Goal: Task Accomplishment & Management: Use online tool/utility

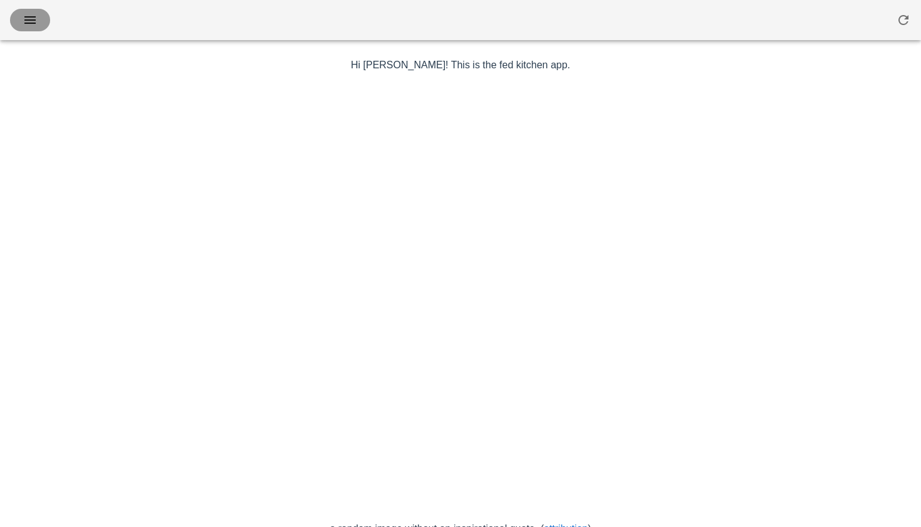
click at [34, 18] on icon "button" at bounding box center [30, 20] width 15 height 15
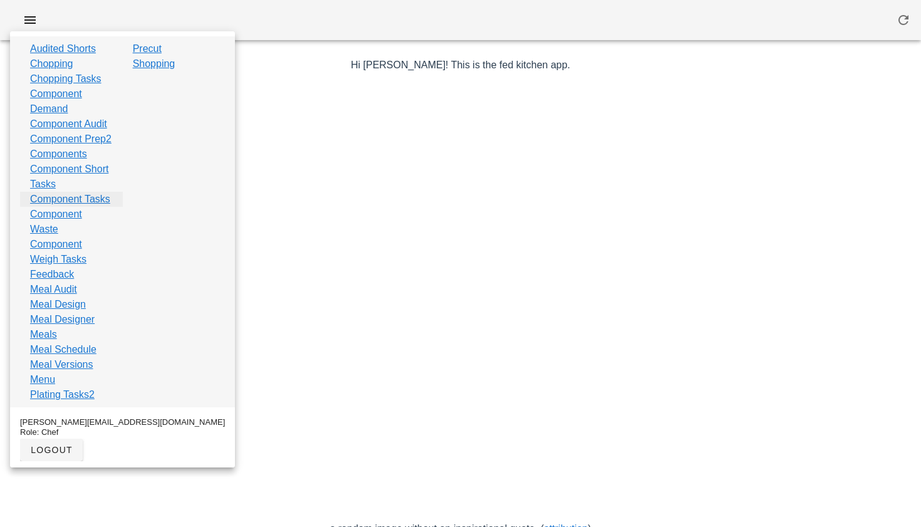
click at [46, 207] on link "Component Tasks" at bounding box center [70, 199] width 80 height 15
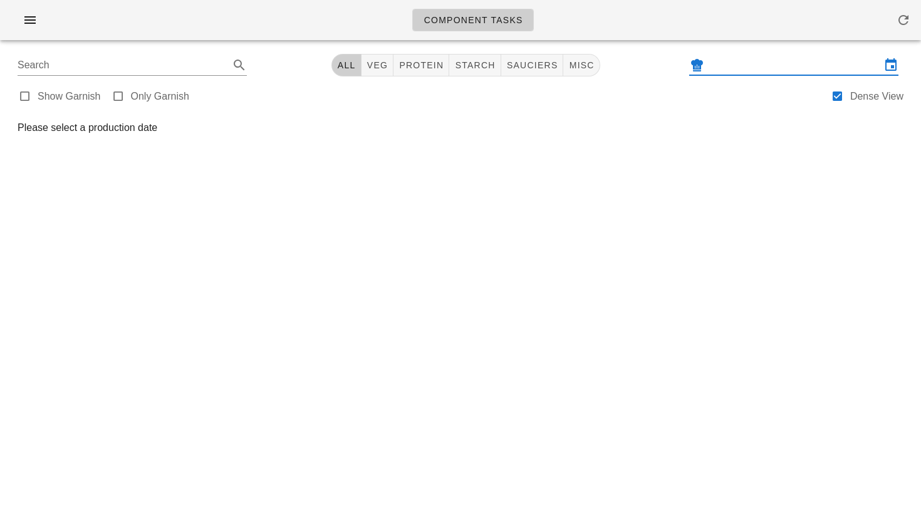
click at [751, 62] on input "text" at bounding box center [794, 65] width 174 height 20
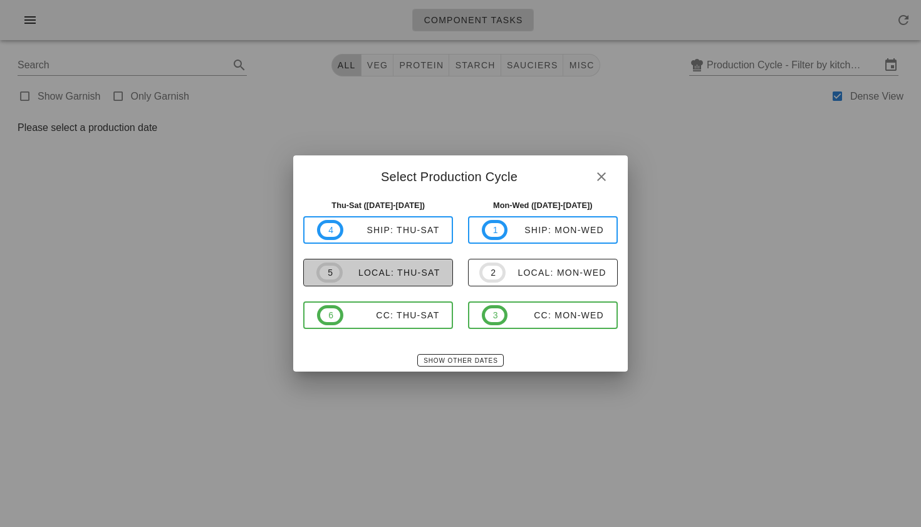
click at [392, 270] on div "local: Thu-Sat" at bounding box center [392, 273] width 98 height 10
type input "local: Thu-Sat ([DATE]-[DATE])"
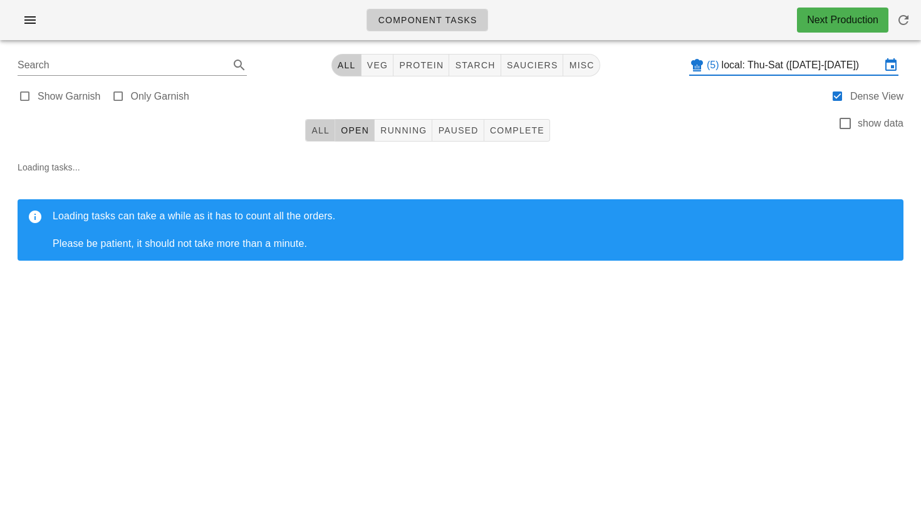
click at [325, 131] on span "All" at bounding box center [320, 130] width 19 height 10
click at [379, 68] on span "veg" at bounding box center [377, 65] width 22 height 10
type input "team:veg"
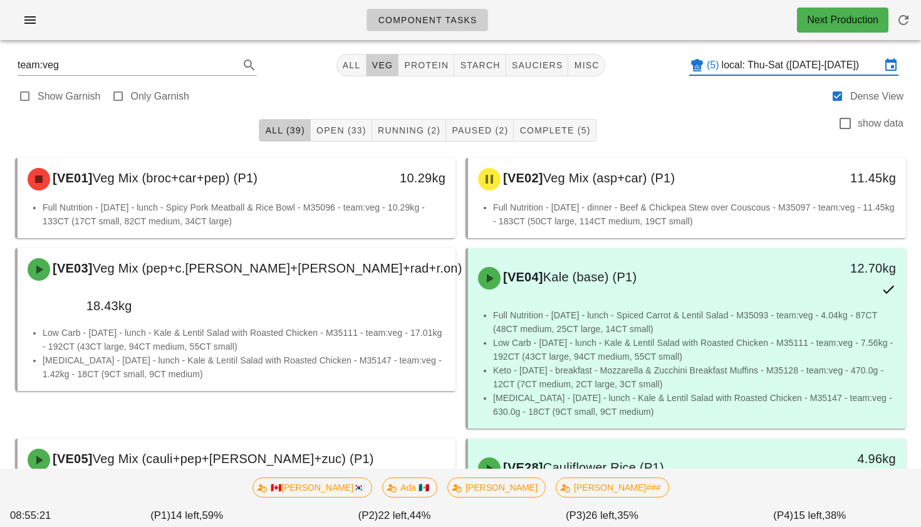
click at [746, 63] on input "local: Thu-Sat ([DATE]-[DATE])" at bounding box center [801, 65] width 159 height 20
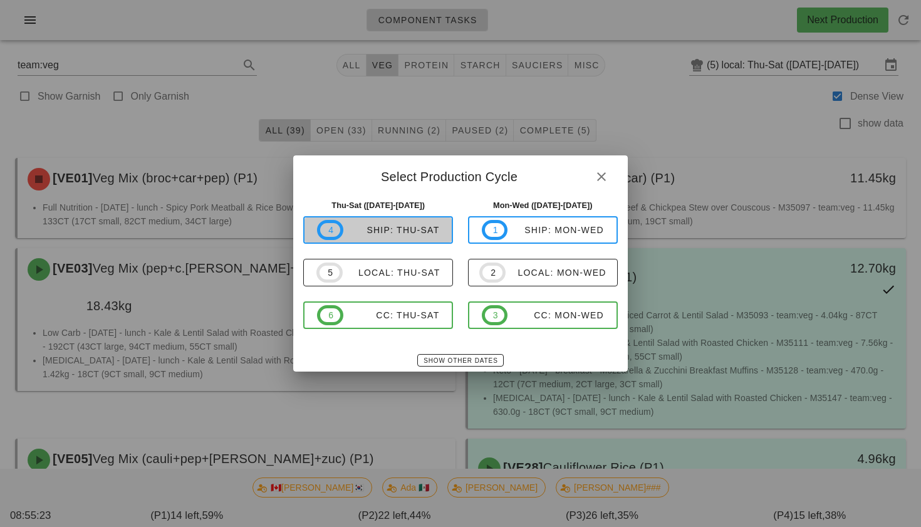
click at [392, 240] on button "4 ship: Thu-Sat" at bounding box center [378, 230] width 150 height 28
type input "ship: Thu-Sat (Aug 21-Aug 23)"
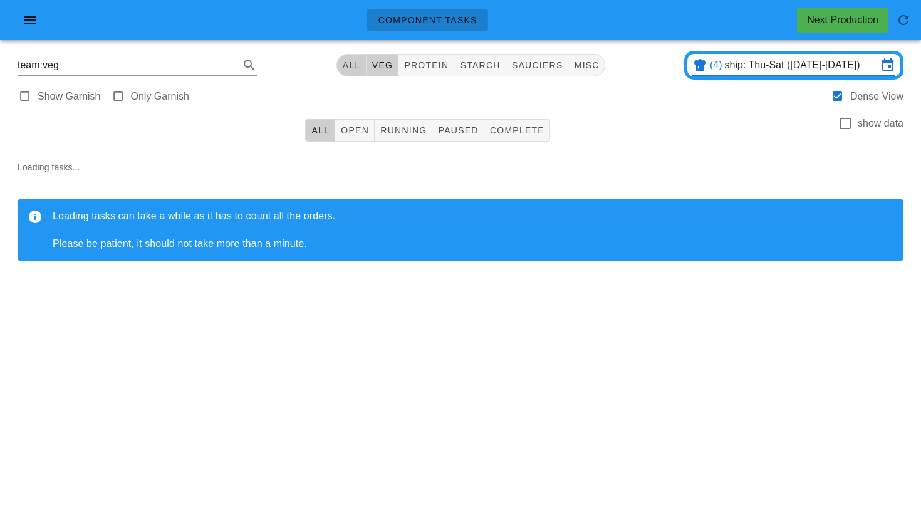
click at [347, 70] on span "All" at bounding box center [351, 65] width 19 height 10
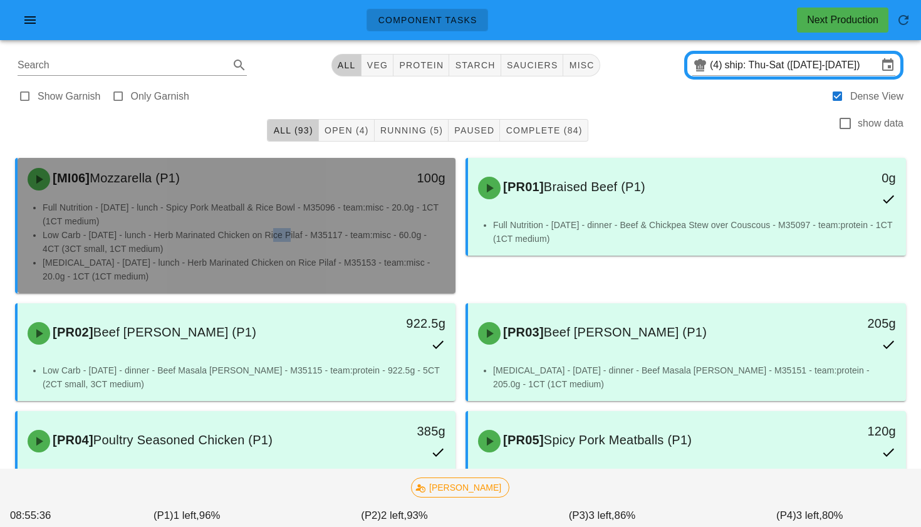
click at [276, 236] on li "Low Carb - Saturday - lunch - Herb Marinated Chicken on Rice Pilaf - M35117 - t…" at bounding box center [244, 242] width 403 height 28
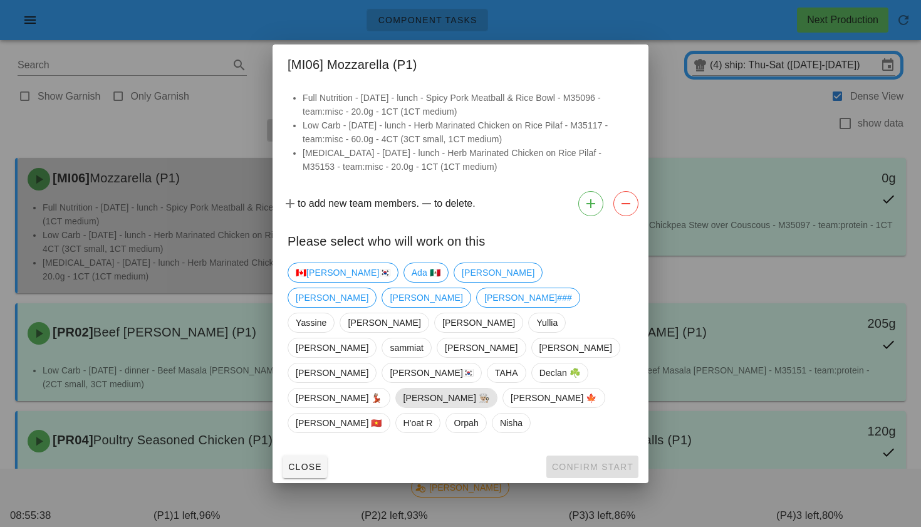
click at [403, 388] on span "Danilo 👨🏼‍🍳" at bounding box center [446, 397] width 86 height 19
click at [562, 462] on span "Confirm Start" at bounding box center [592, 467] width 82 height 10
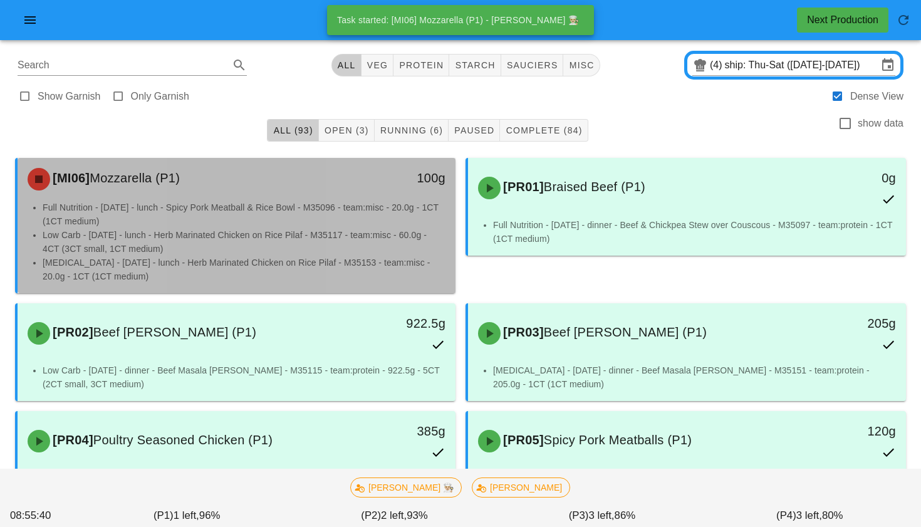
click at [340, 252] on li "Low Carb - Saturday - lunch - Herb Marinated Chicken on Rice Pilaf - M35117 - t…" at bounding box center [244, 242] width 403 height 28
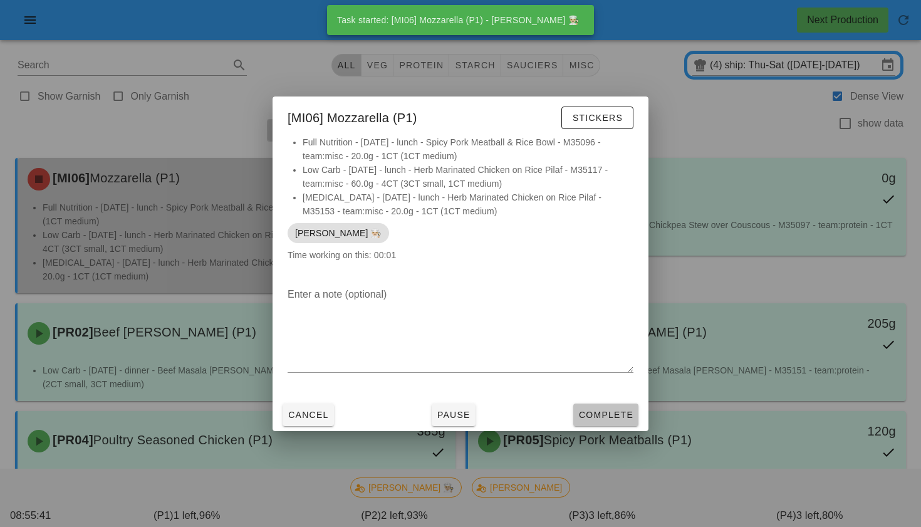
click at [589, 413] on span "Complete" at bounding box center [605, 415] width 55 height 10
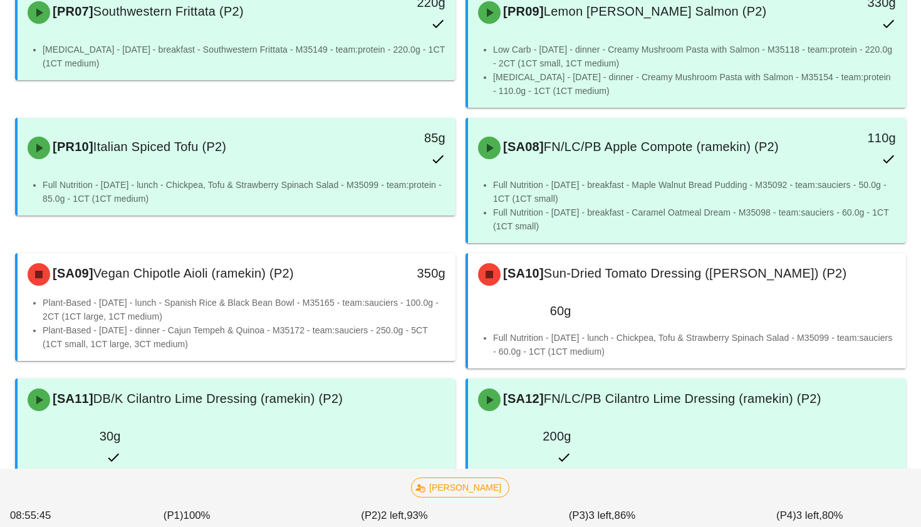
scroll to position [2159, 0]
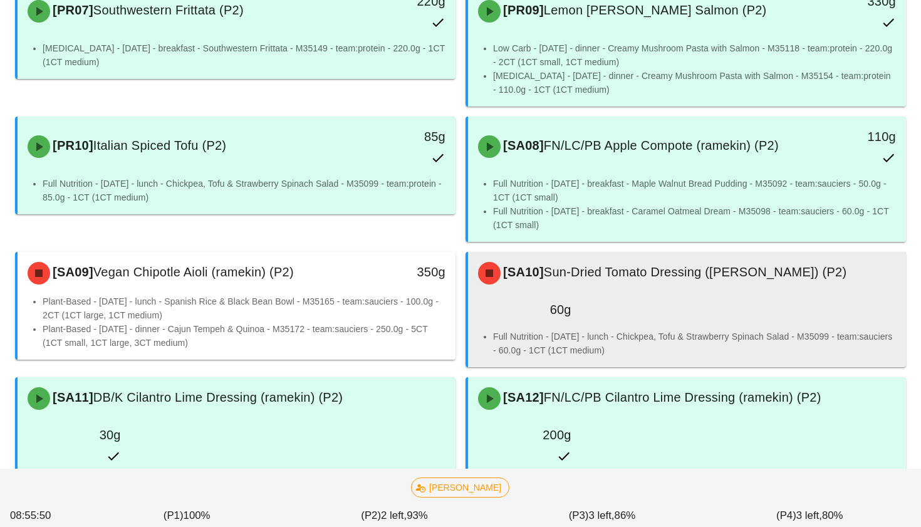
click at [597, 330] on li "Full Nutrition - Saturday - lunch - Chickpea, Tofu & Strawberry Spinach Salad -…" at bounding box center [694, 344] width 403 height 28
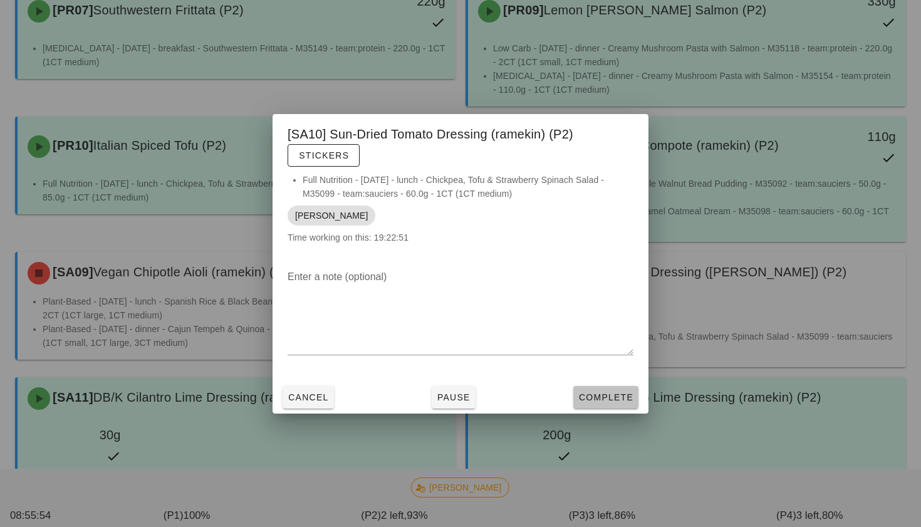
click at [607, 388] on button "Complete" at bounding box center [605, 397] width 65 height 23
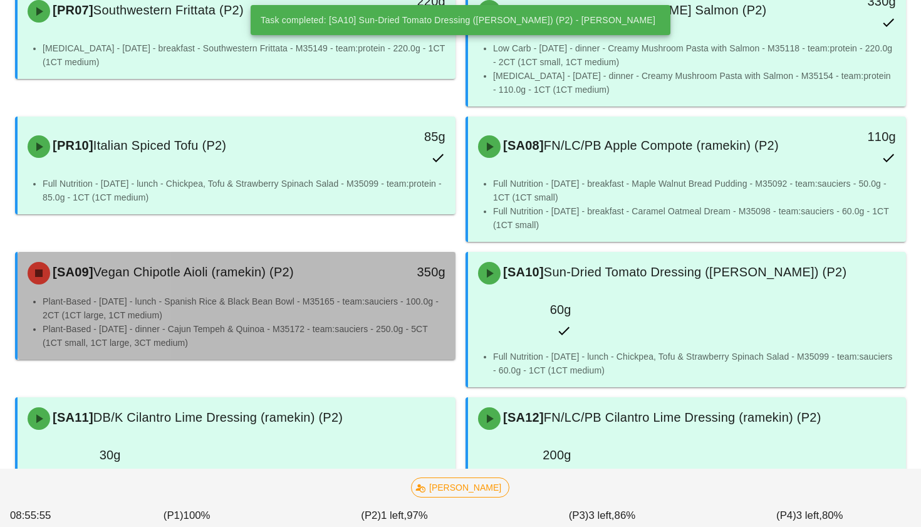
click at [368, 322] on li "Plant-Based - Saturday - dinner - Cajun Tempeh & Quinoa - M35172 - team:saucier…" at bounding box center [244, 336] width 403 height 28
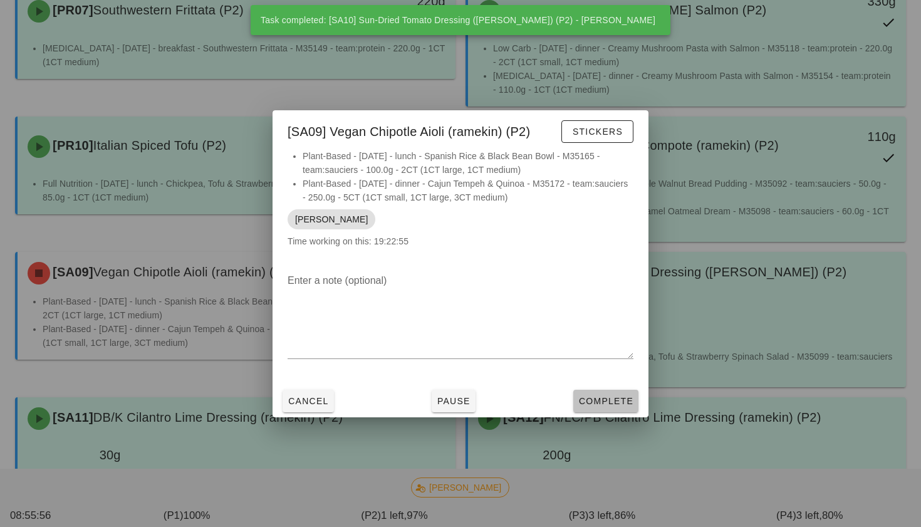
click at [602, 397] on span "Complete" at bounding box center [605, 401] width 55 height 10
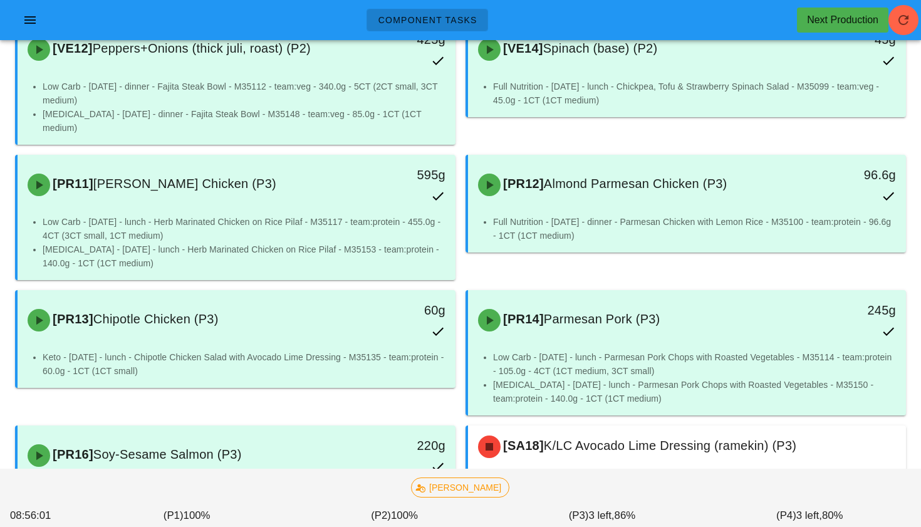
scroll to position [3833, 0]
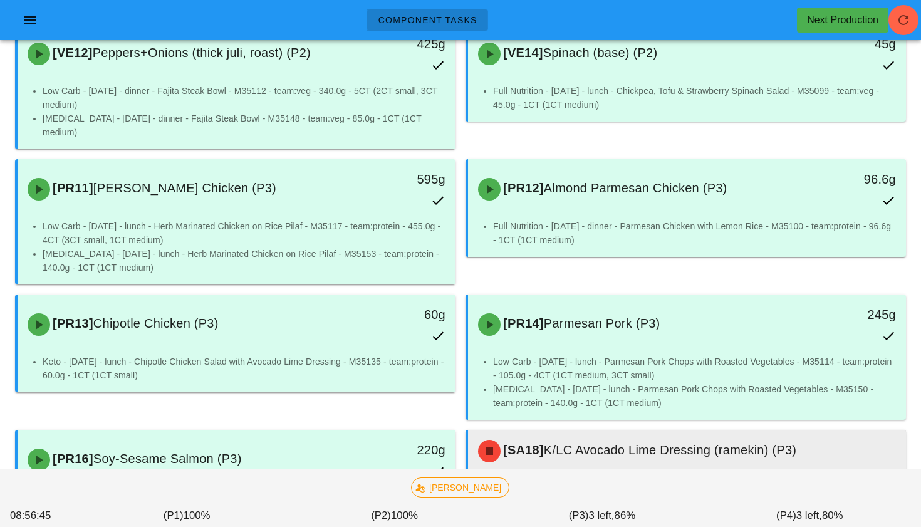
click at [732, 507] on li "Keto - Saturday - lunch - Chipotle Chicken Salad with Avocado Lime Dressing - M…" at bounding box center [694, 521] width 403 height 28
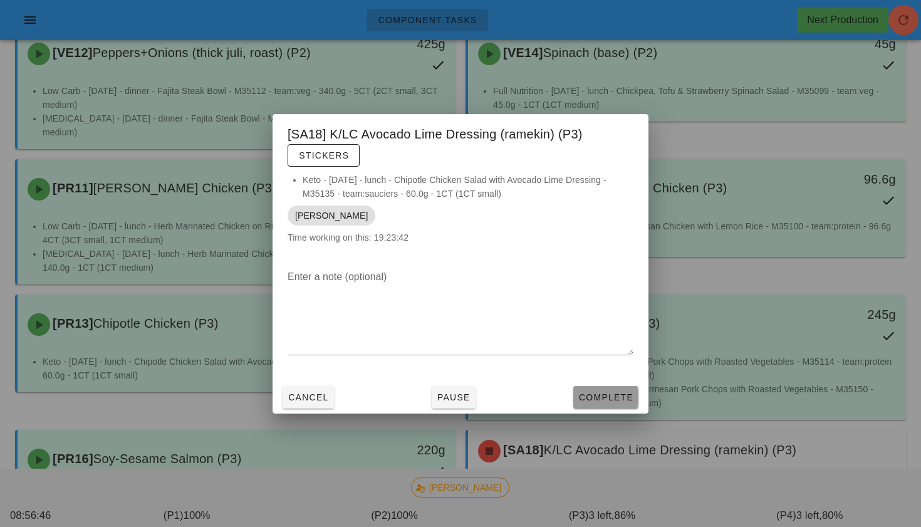
click at [585, 395] on span "Complete" at bounding box center [605, 397] width 55 height 10
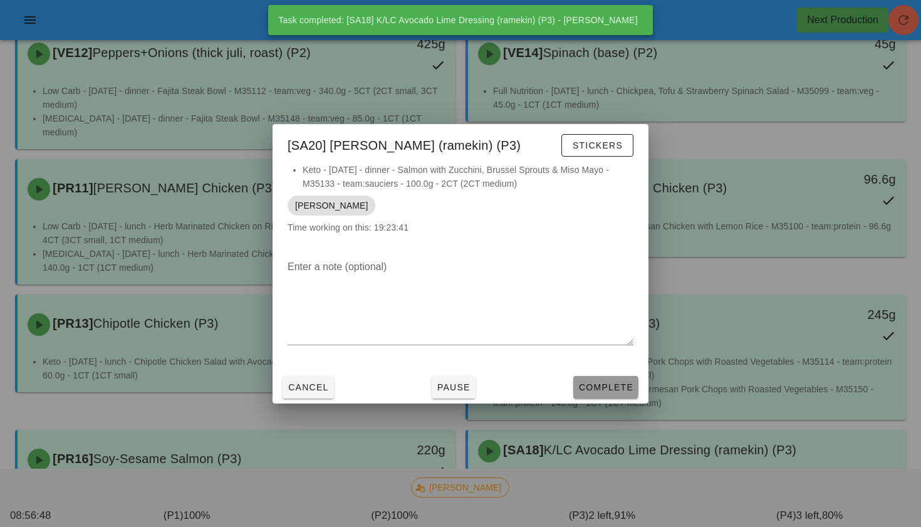
click at [615, 384] on span "Complete" at bounding box center [605, 387] width 55 height 10
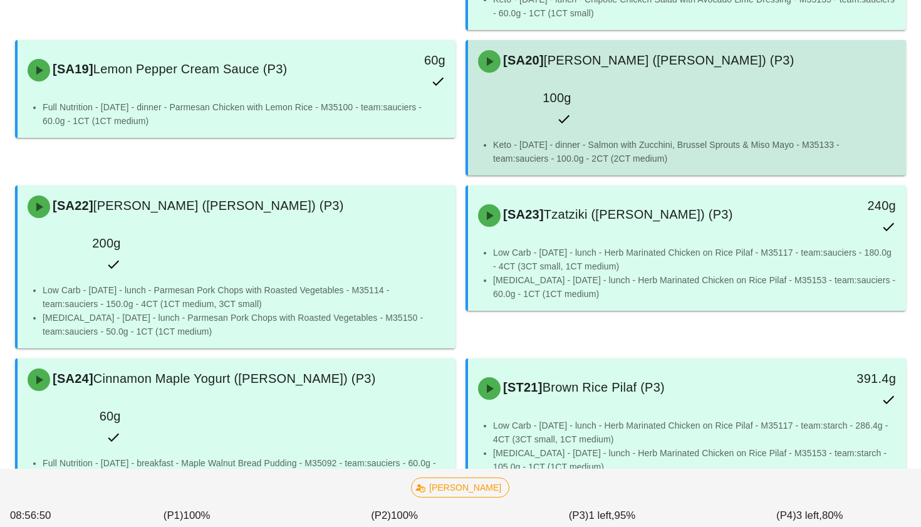
scroll to position [4374, 0]
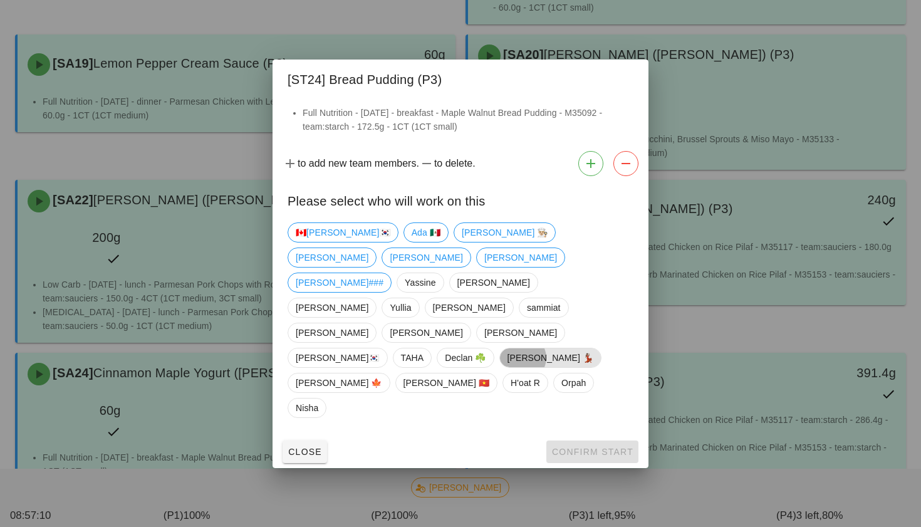
click at [507, 357] on span "[PERSON_NAME] 💃🏽" at bounding box center [550, 357] width 86 height 19
click at [561, 447] on span "Confirm Start" at bounding box center [592, 452] width 82 height 10
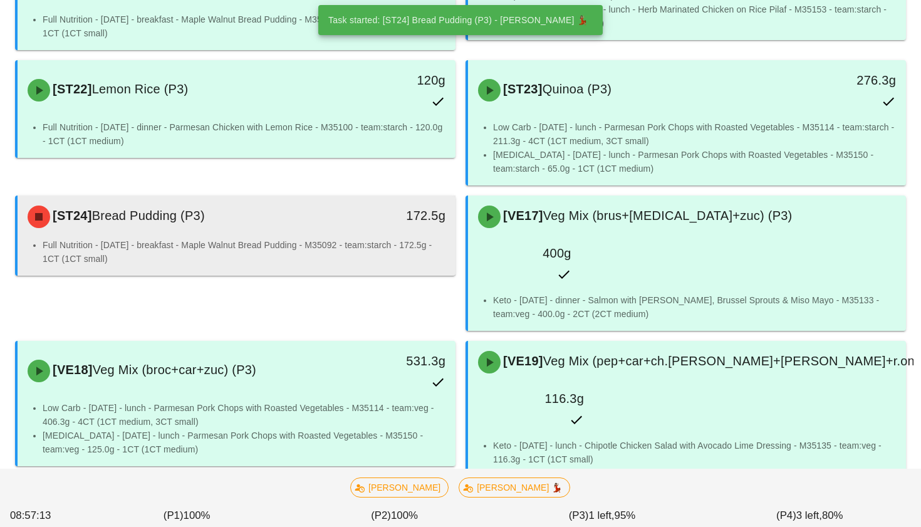
scroll to position [4813, 0]
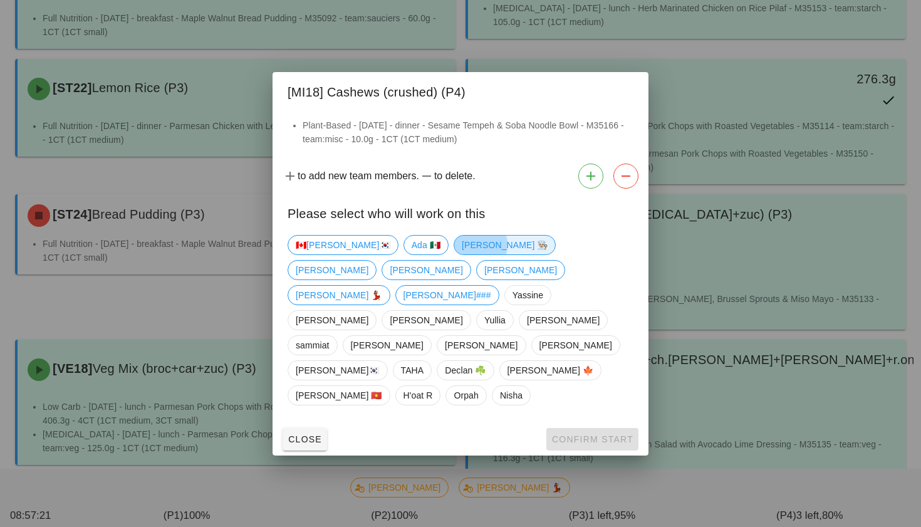
click at [462, 254] on span "Danilo 👨🏼‍🍳" at bounding box center [505, 245] width 86 height 19
click at [560, 434] on span "Confirm Start" at bounding box center [592, 439] width 82 height 10
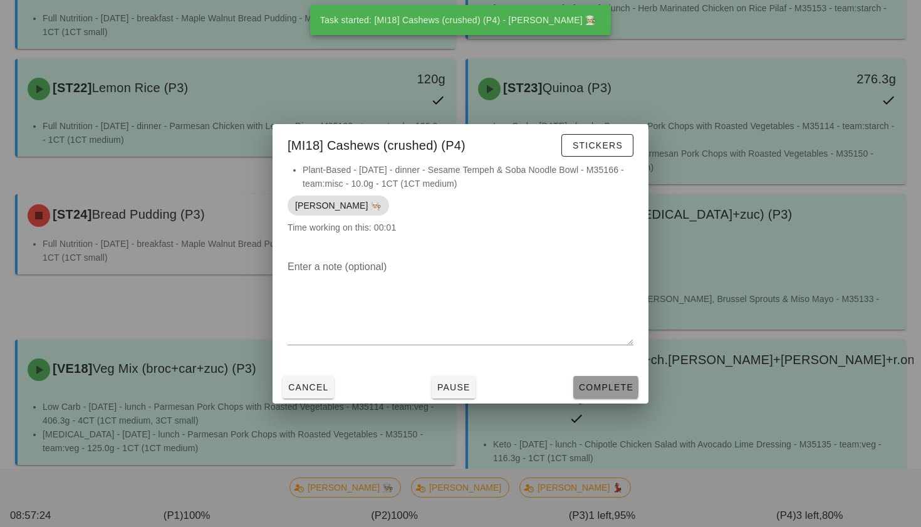
click at [582, 383] on span "Complete" at bounding box center [605, 387] width 55 height 10
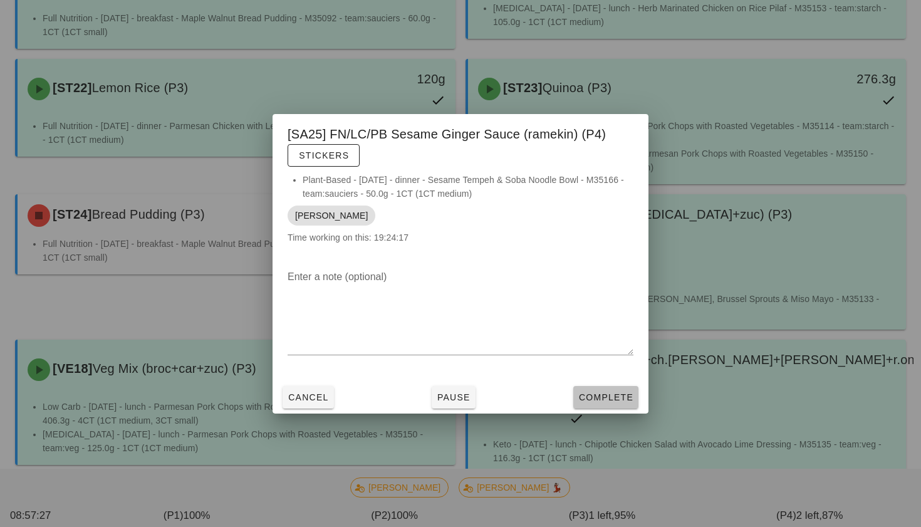
click at [619, 398] on span "Complete" at bounding box center [605, 397] width 55 height 10
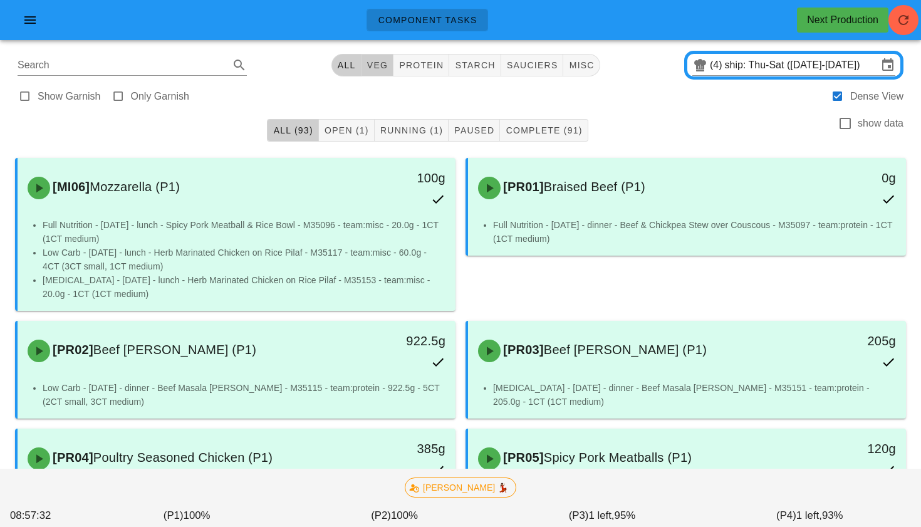
click at [375, 60] on span "veg" at bounding box center [377, 65] width 22 height 10
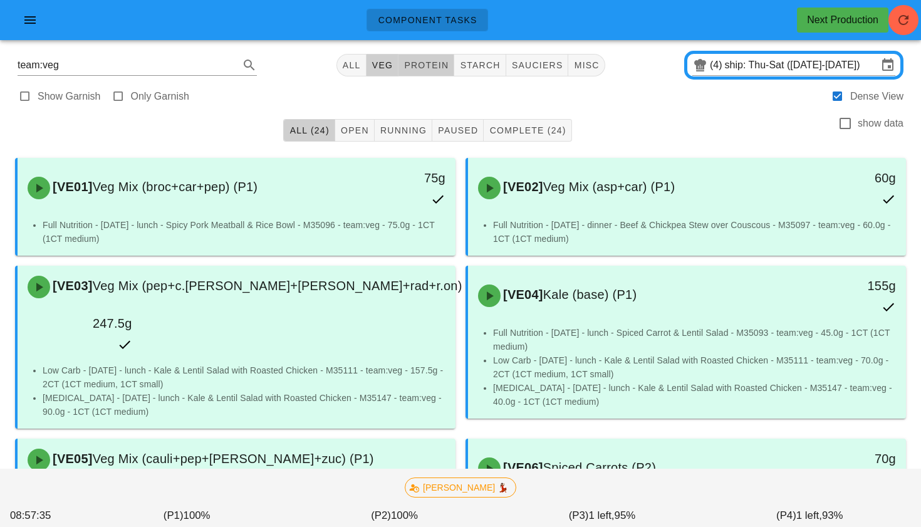
click at [430, 67] on span "protein" at bounding box center [425, 65] width 45 height 10
type input "team:protein"
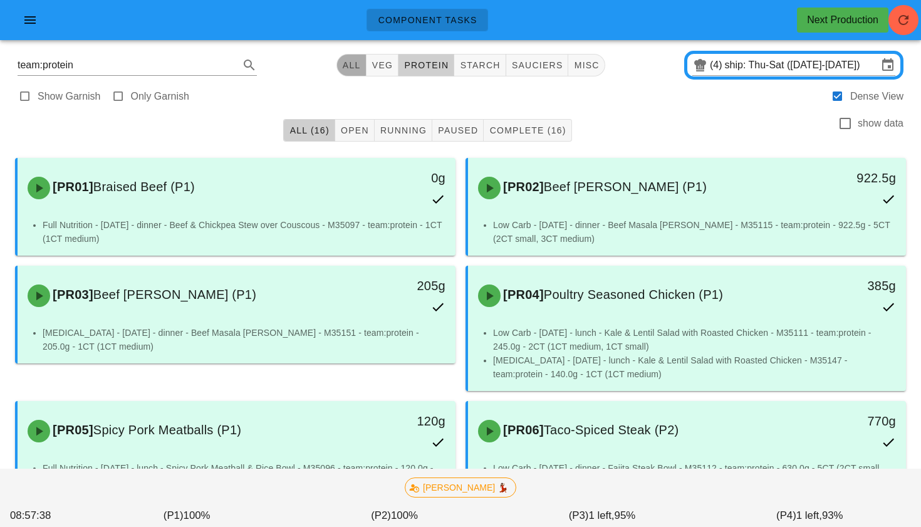
click at [349, 61] on span "All" at bounding box center [351, 65] width 19 height 10
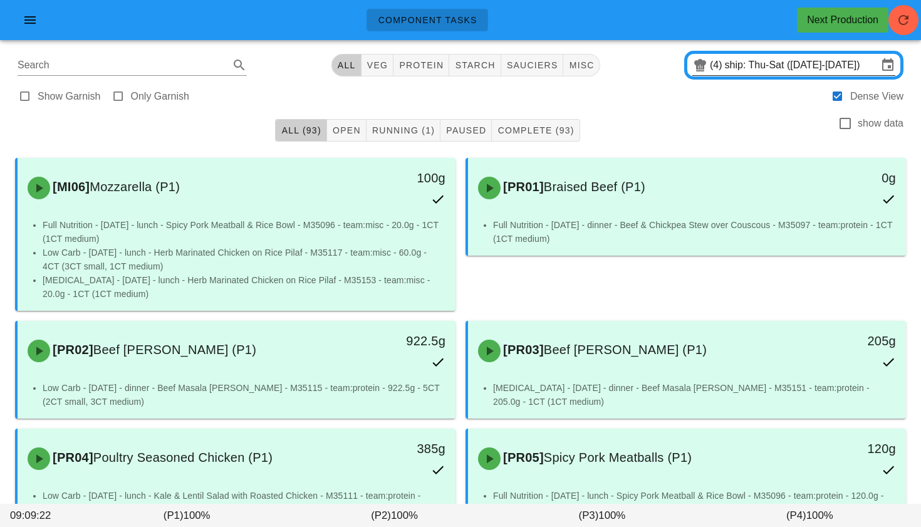
click at [792, 68] on input "ship: Thu-Sat (Aug 21-Aug 23)" at bounding box center [801, 65] width 153 height 20
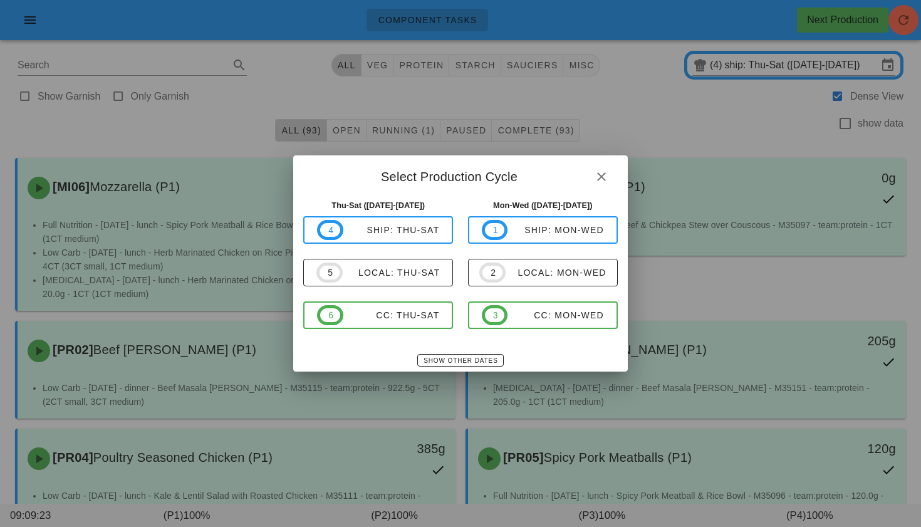
click at [400, 286] on div "4 ship: Thu-Sat 5 local: Thu-Sat 6 CC: Thu-Sat" at bounding box center [378, 272] width 150 height 113
click at [400, 275] on div "local: Thu-Sat" at bounding box center [392, 273] width 98 height 10
type input "local: Thu-Sat ([DATE]-[DATE])"
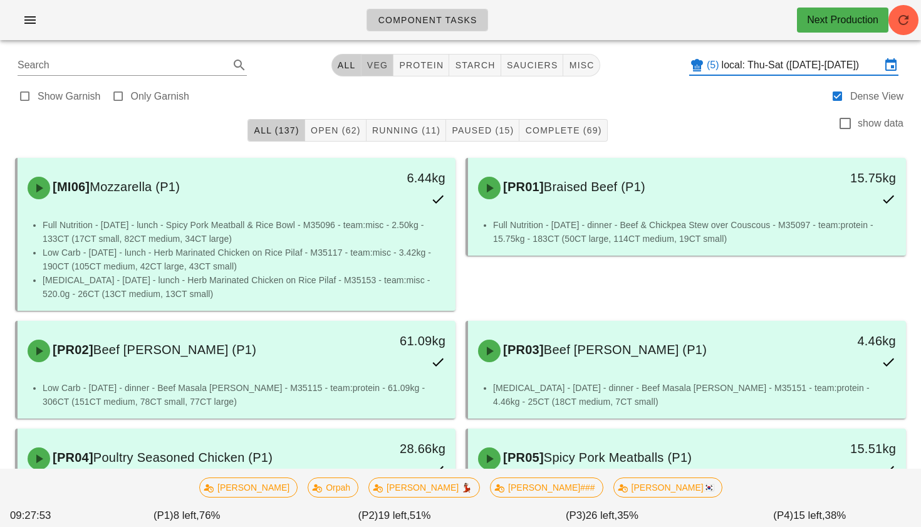
click at [372, 69] on span "veg" at bounding box center [377, 65] width 22 height 10
type input "team:veg"
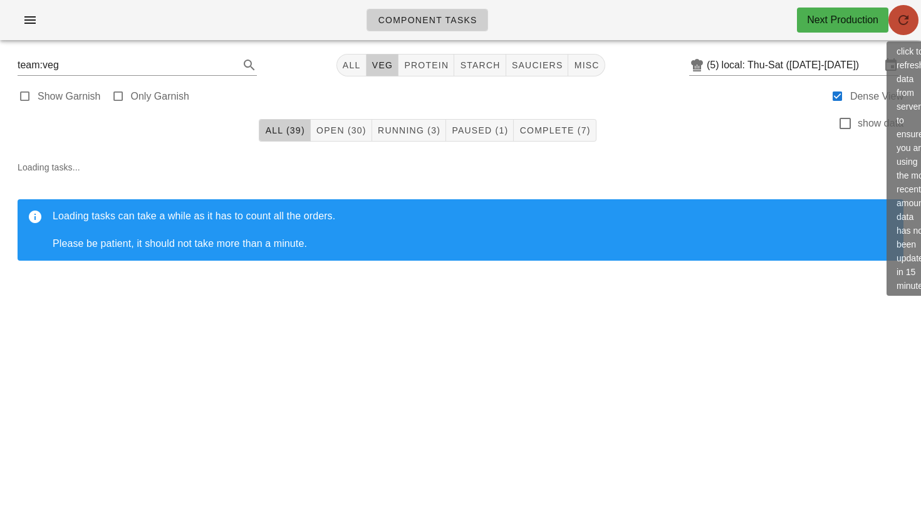
click at [897, 22] on icon "button" at bounding box center [903, 20] width 15 height 15
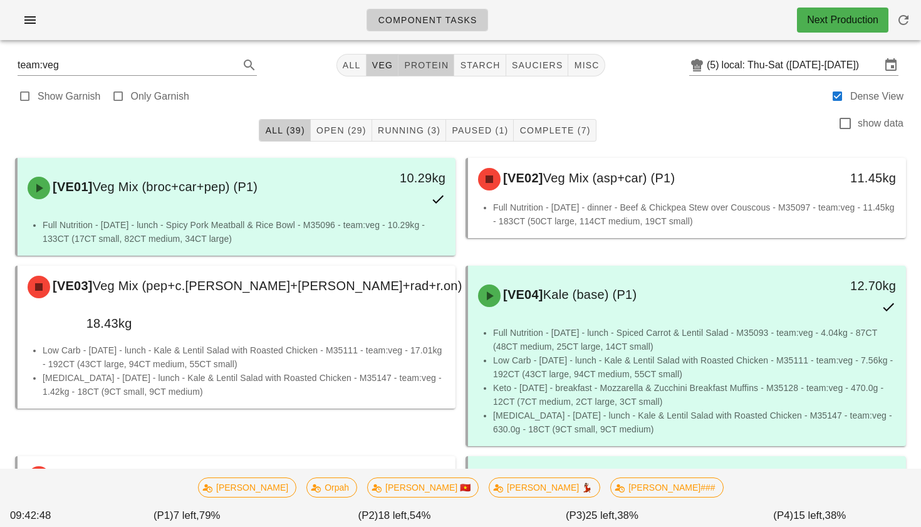
click at [417, 60] on span "protein" at bounding box center [425, 65] width 45 height 10
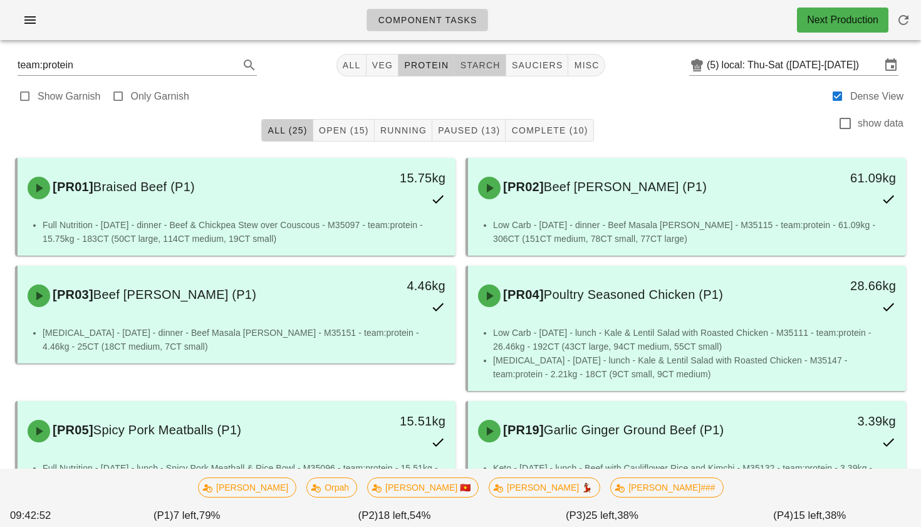
click at [483, 70] on span "starch" at bounding box center [479, 65] width 41 height 10
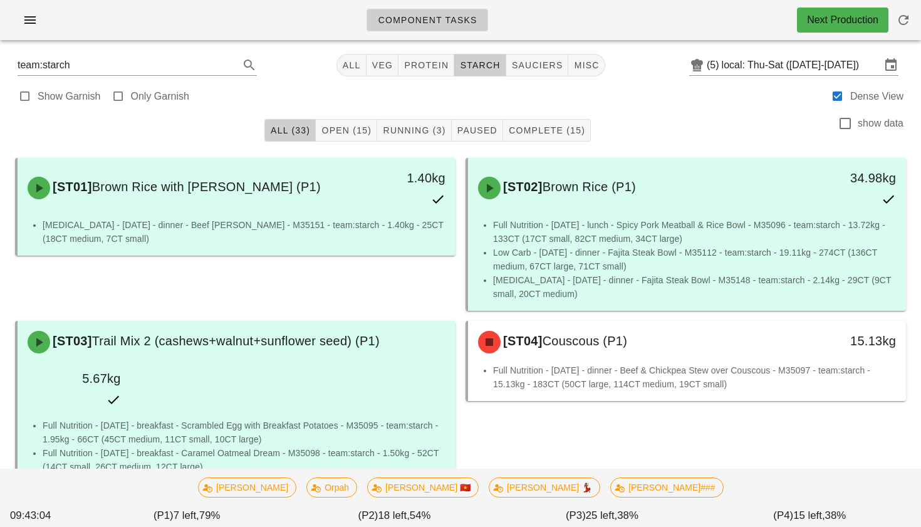
click at [544, 39] on div "Component Tasks Next Production" at bounding box center [460, 20] width 921 height 40
click at [538, 63] on span "sauciers" at bounding box center [537, 65] width 52 height 10
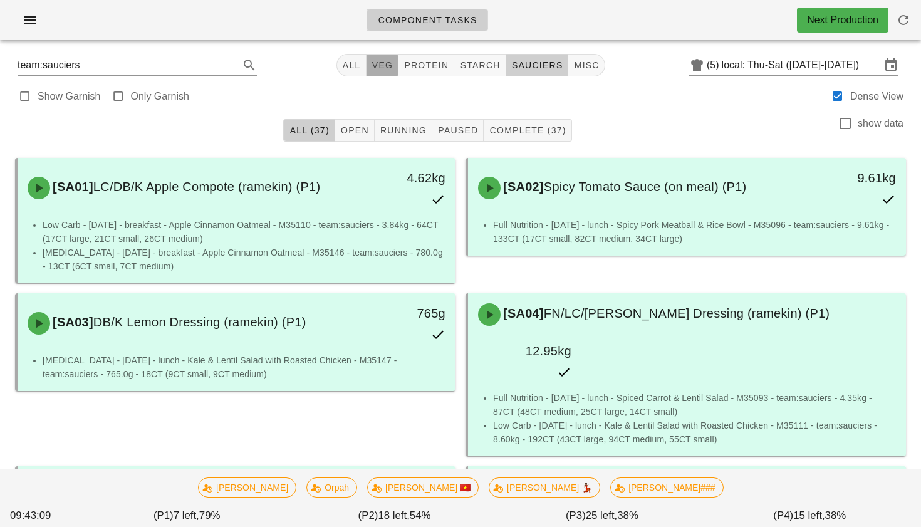
click at [377, 65] on span "veg" at bounding box center [383, 65] width 22 height 10
type input "team:veg"
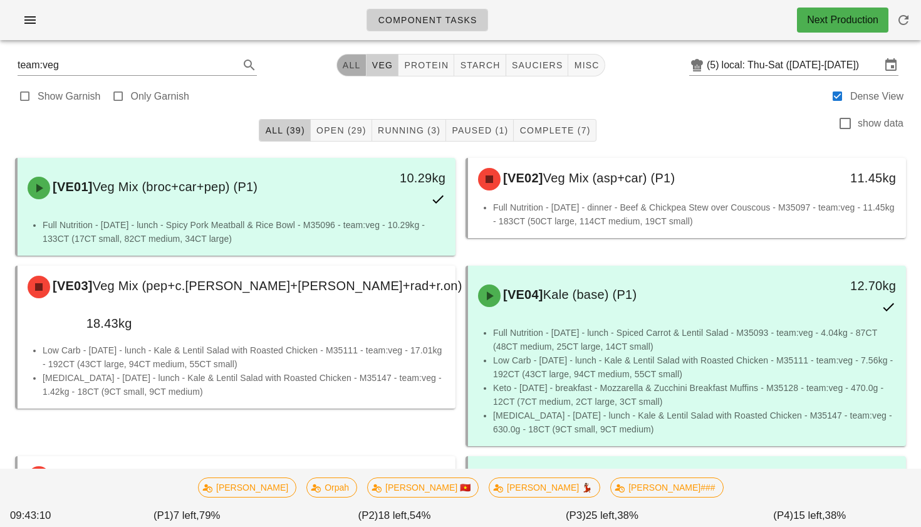
click at [352, 65] on span "All" at bounding box center [351, 65] width 19 height 10
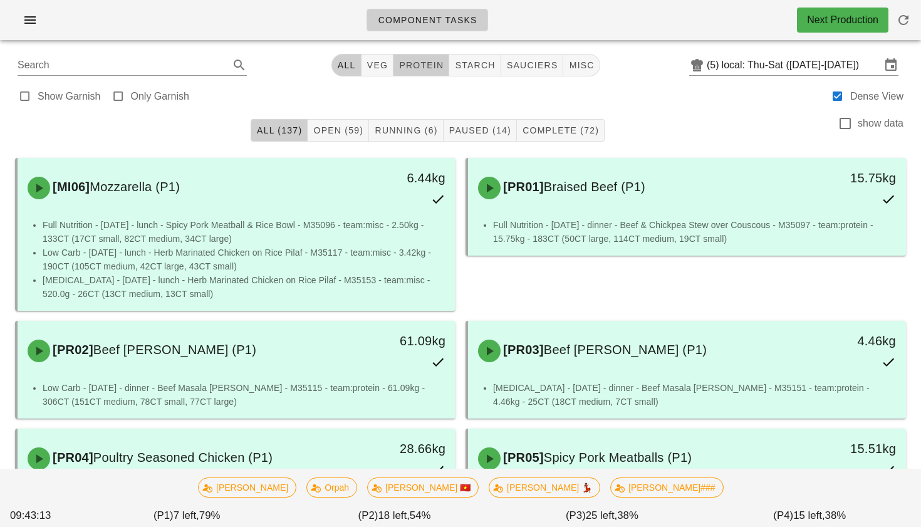
click at [429, 65] on span "protein" at bounding box center [420, 65] width 45 height 10
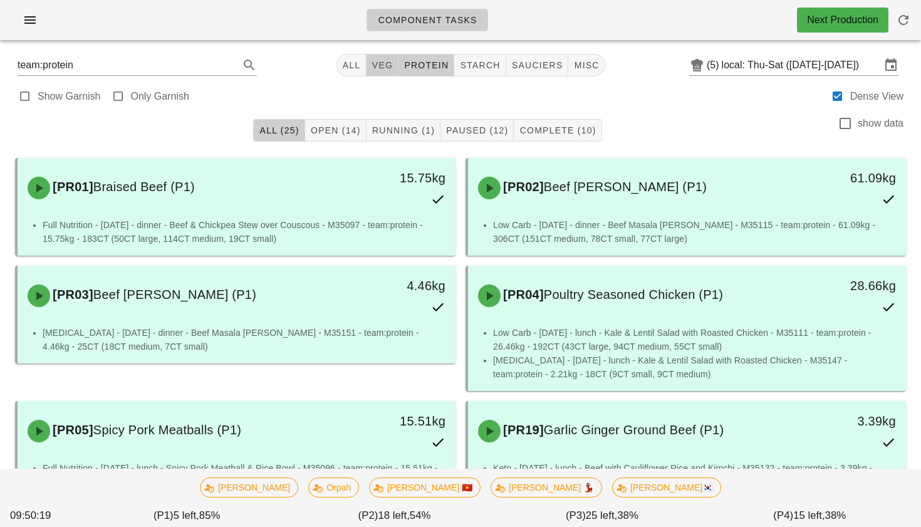
click at [377, 71] on button "veg" at bounding box center [382, 65] width 33 height 23
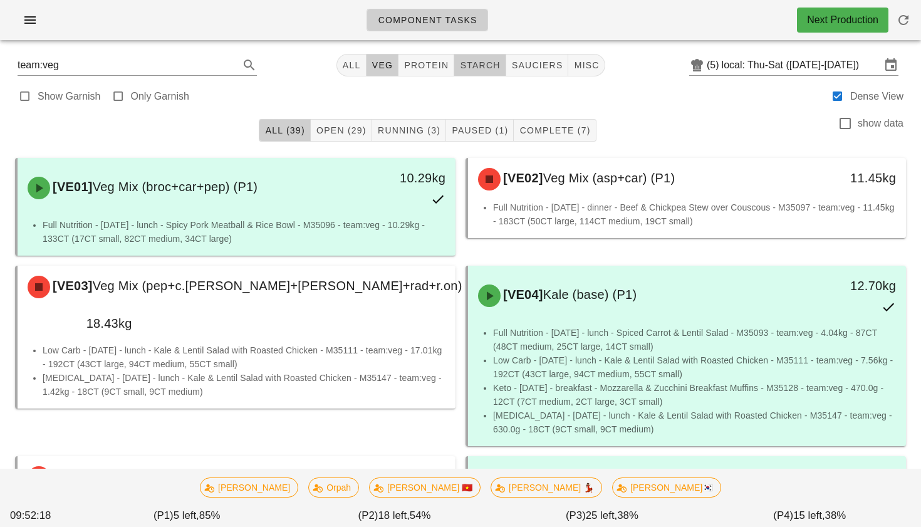
click at [477, 65] on span "starch" at bounding box center [479, 65] width 41 height 10
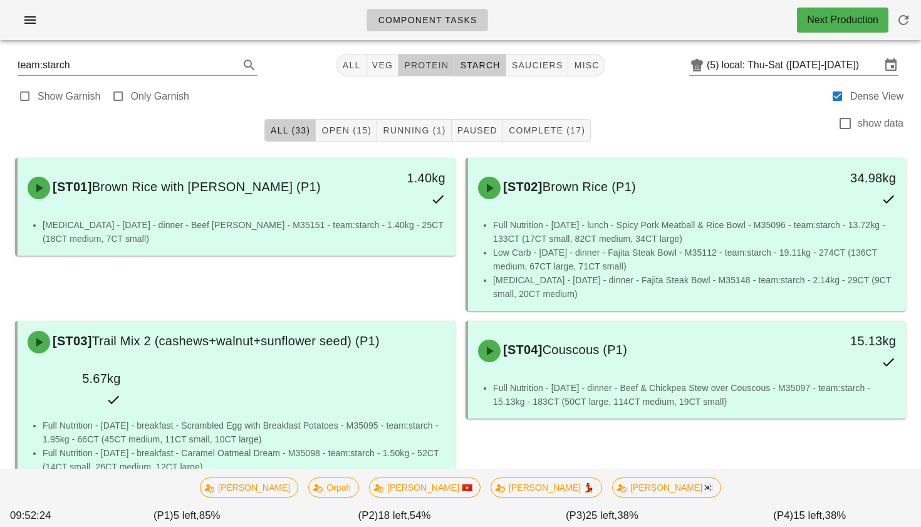
click at [429, 70] on span "protein" at bounding box center [425, 65] width 45 height 10
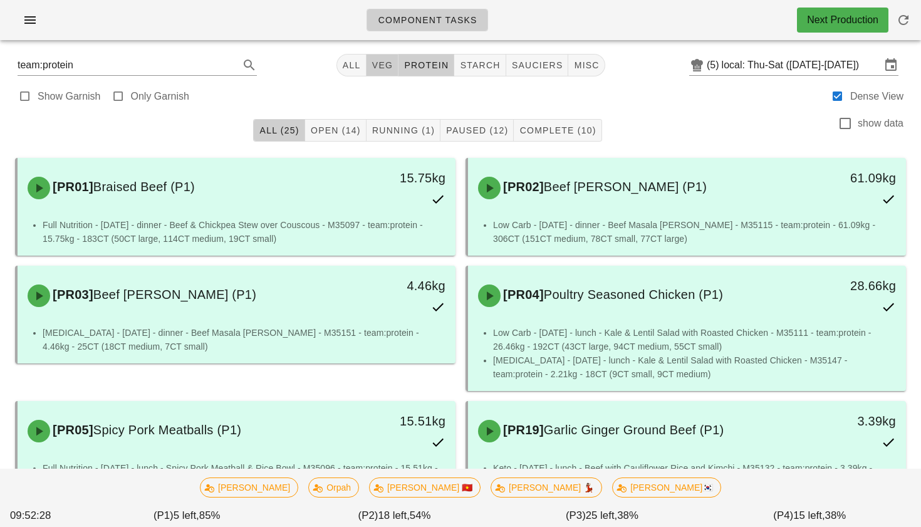
click at [378, 63] on span "veg" at bounding box center [383, 65] width 22 height 10
type input "team:veg"
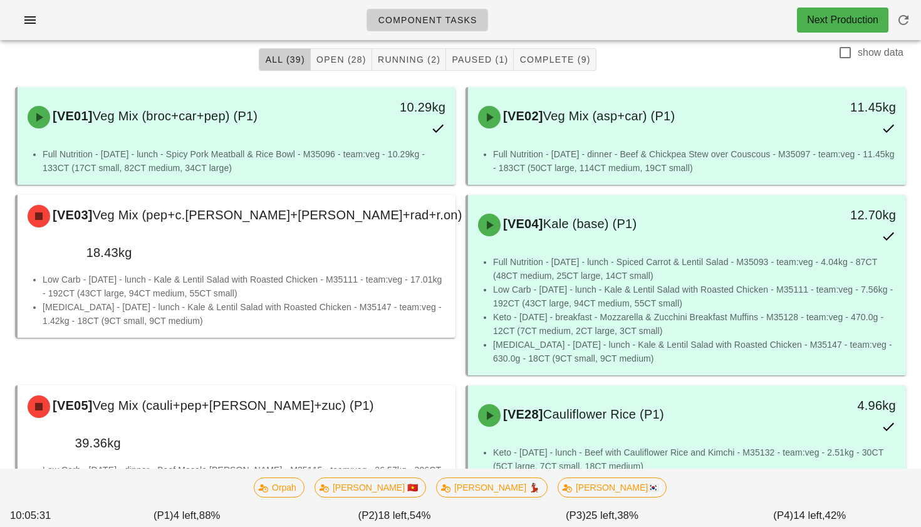
scroll to position [13, 0]
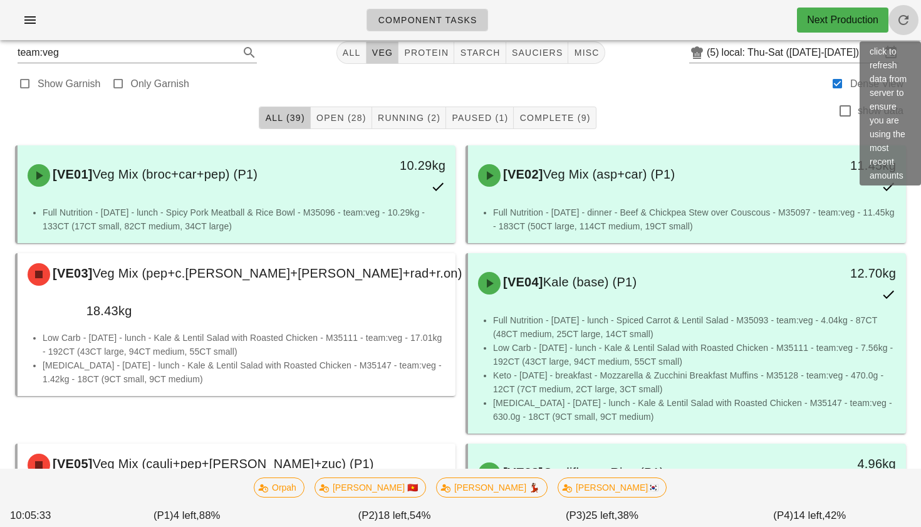
click at [903, 16] on icon "button" at bounding box center [903, 20] width 15 height 15
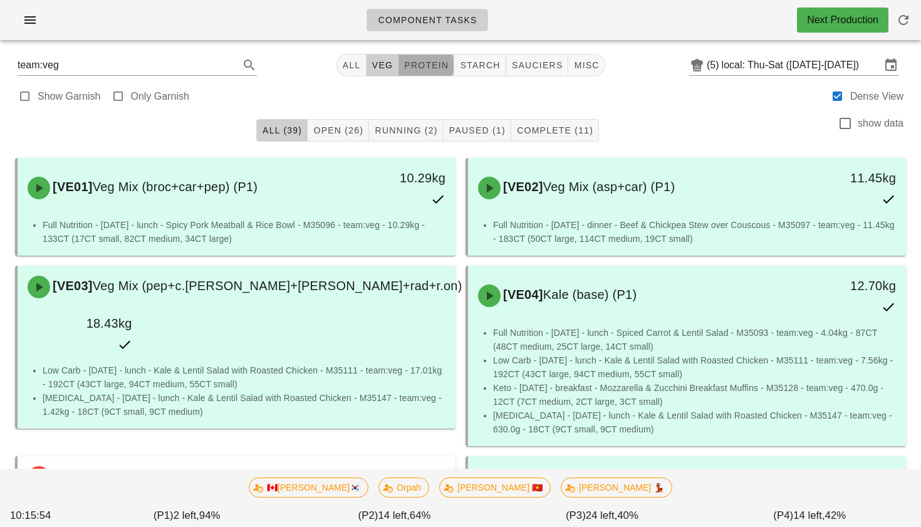
click at [428, 63] on span "protein" at bounding box center [425, 65] width 45 height 10
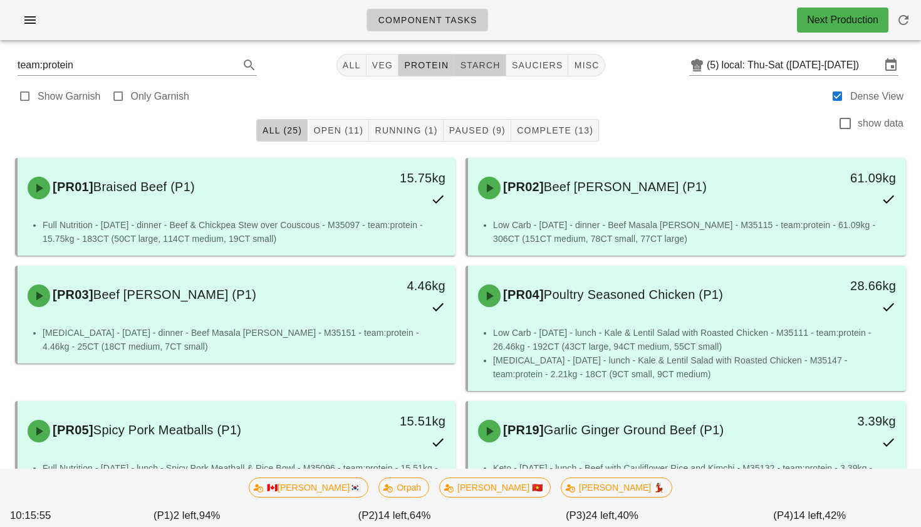
click at [472, 70] on span "starch" at bounding box center [479, 65] width 41 height 10
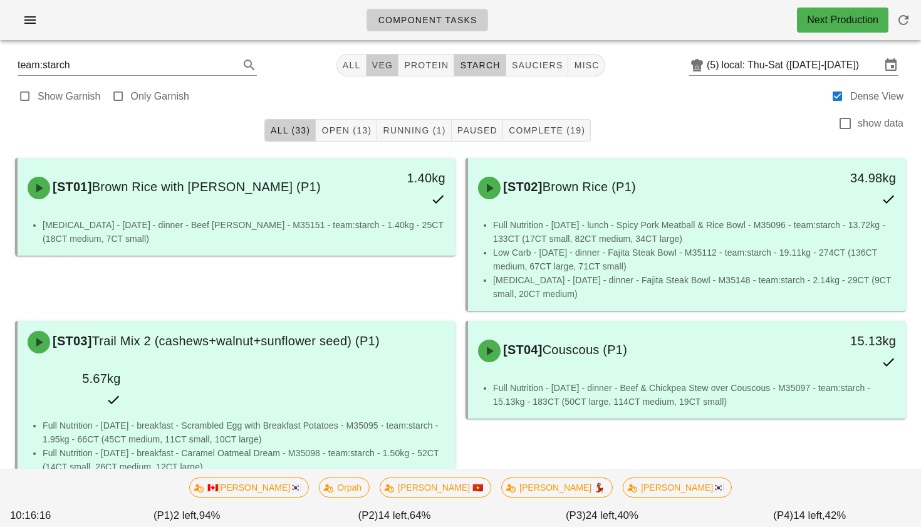
click at [386, 67] on span "veg" at bounding box center [383, 65] width 22 height 10
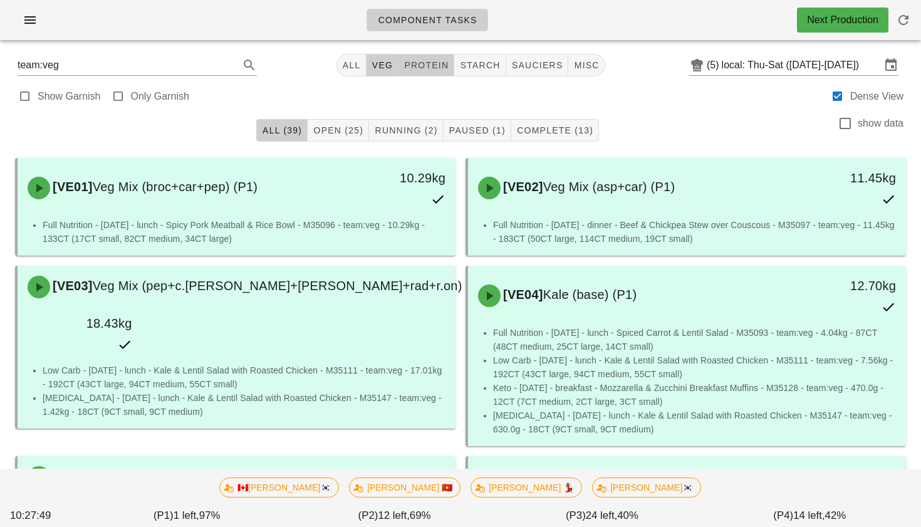
click at [427, 66] on span "protein" at bounding box center [425, 65] width 45 height 10
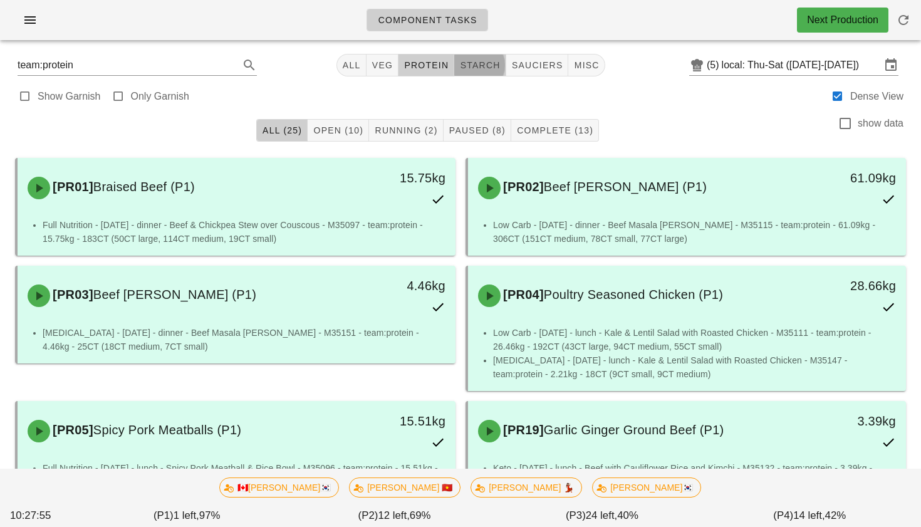
click at [474, 70] on span "starch" at bounding box center [479, 65] width 41 height 10
type input "team:starch"
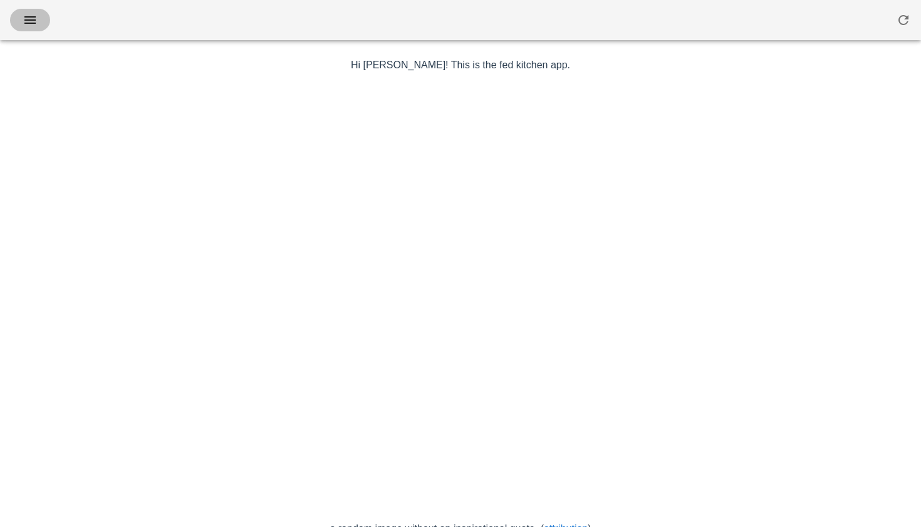
click at [39, 23] on span "button" at bounding box center [30, 20] width 20 height 15
click at [35, 28] on button "button" at bounding box center [30, 20] width 40 height 23
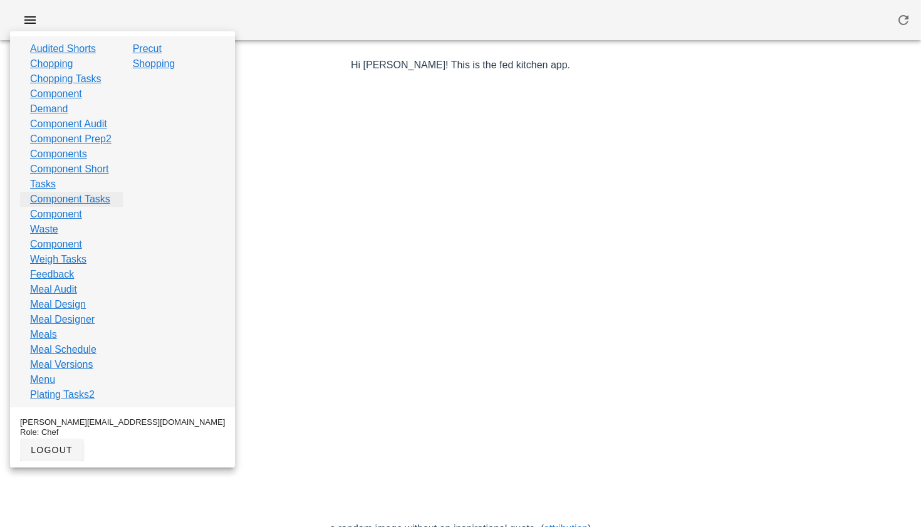
click at [66, 207] on link "Component Tasks" at bounding box center [70, 199] width 80 height 15
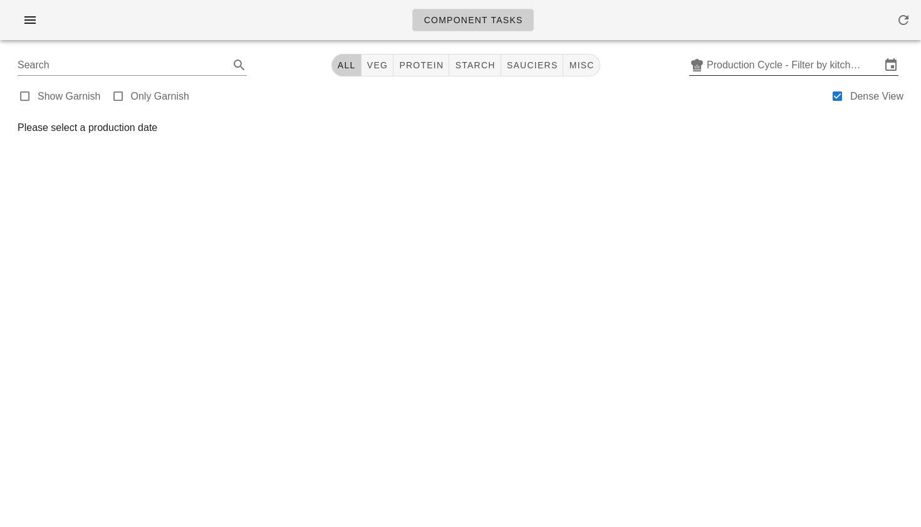
click at [739, 65] on input "Production Cycle - Filter by kitchen production schedules" at bounding box center [794, 65] width 174 height 20
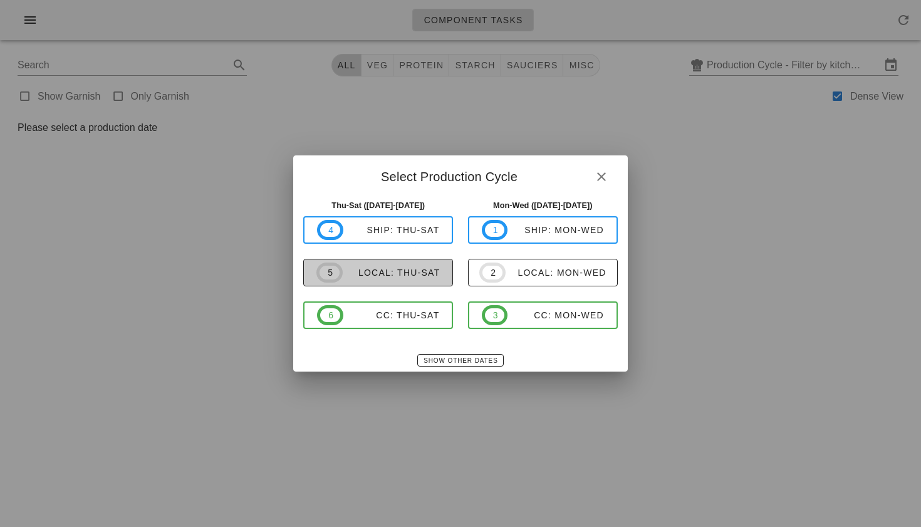
click at [407, 268] on div "local: Thu-Sat" at bounding box center [392, 273] width 98 height 10
type input "local: Thu-Sat ([DATE]-[DATE])"
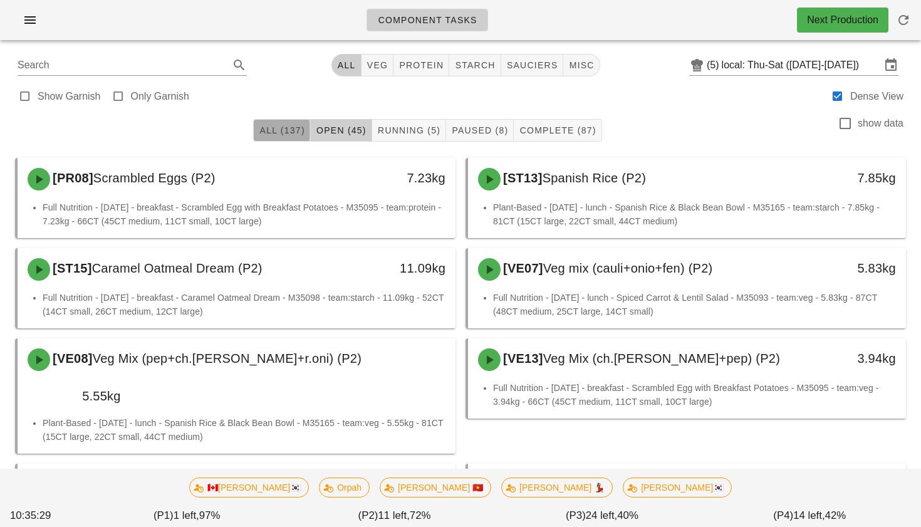
click at [291, 128] on span "All (137)" at bounding box center [282, 130] width 46 height 10
